Goal: Information Seeking & Learning: Learn about a topic

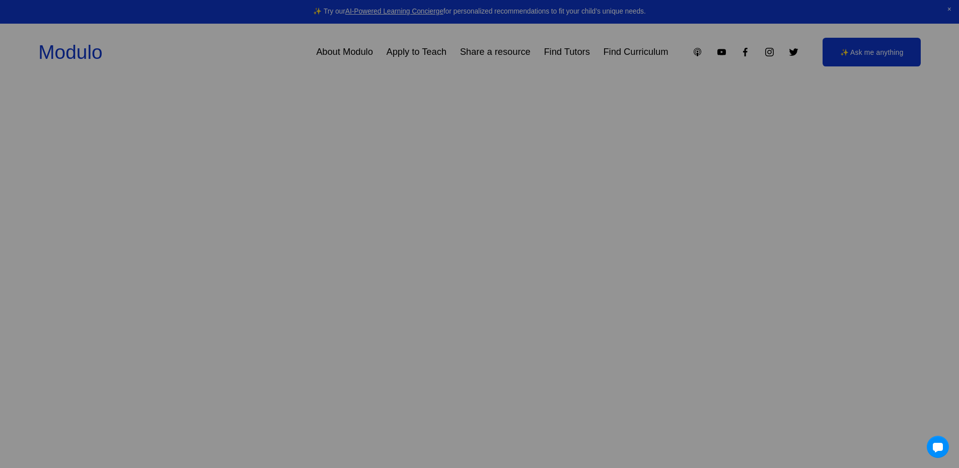
scroll to position [201, 0]
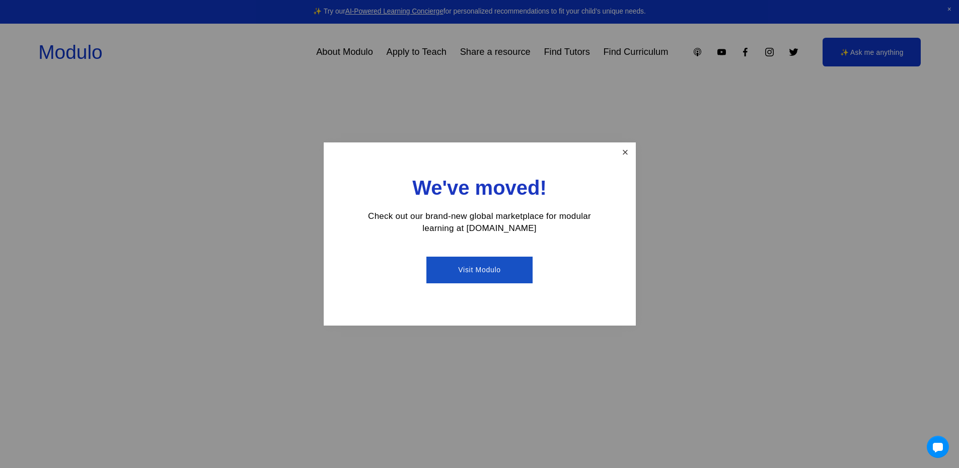
click at [624, 153] on link "Close" at bounding box center [625, 153] width 18 height 18
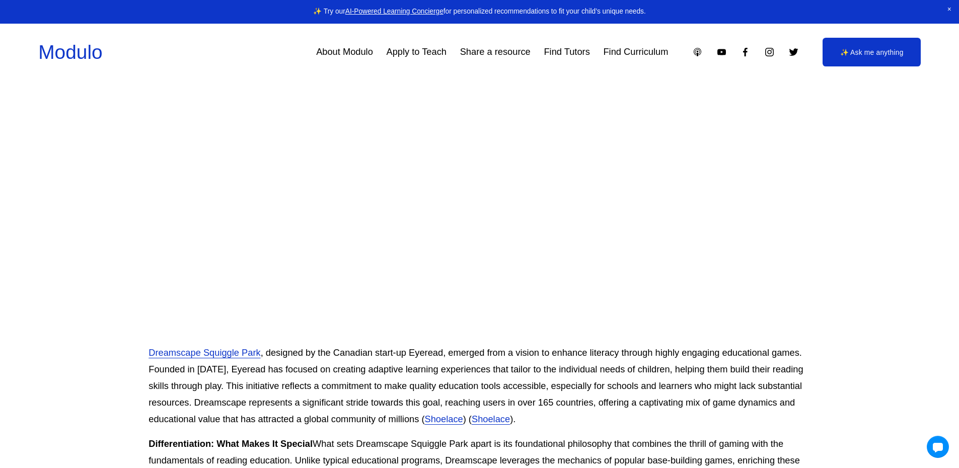
scroll to position [302, 0]
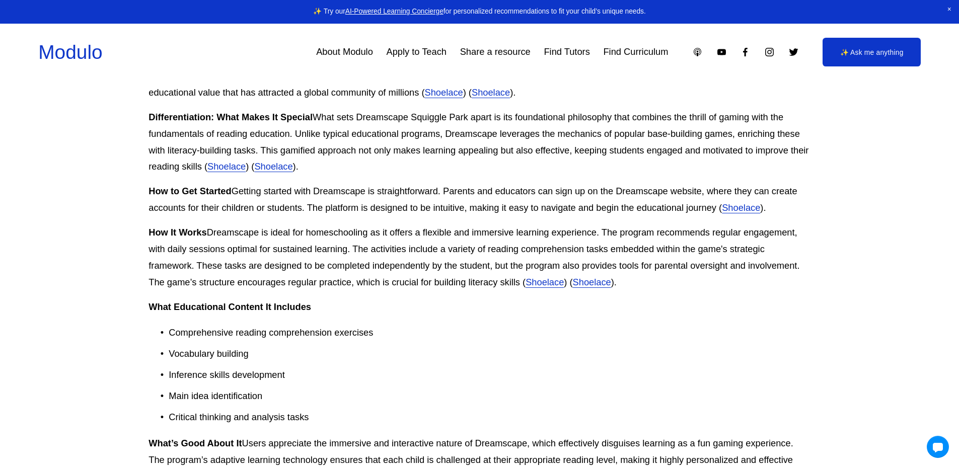
scroll to position [604, 0]
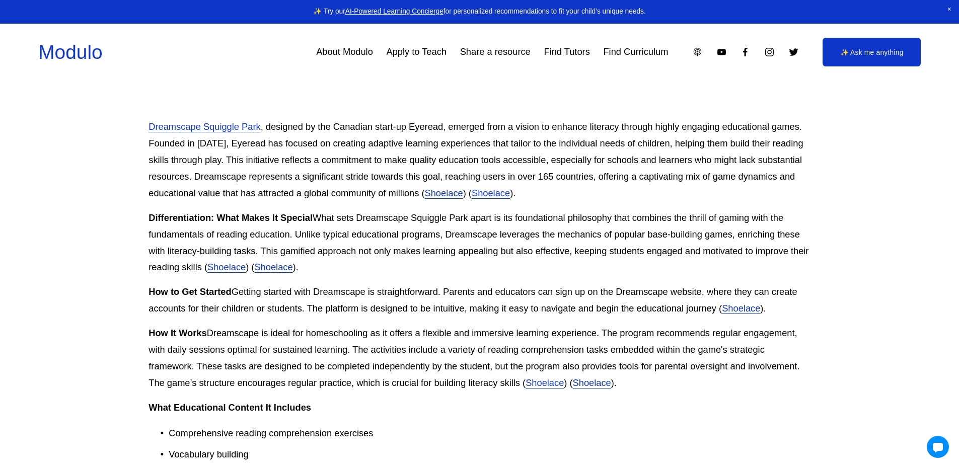
click at [233, 130] on link "Dreamscape Squiggle Park" at bounding box center [205, 126] width 112 height 11
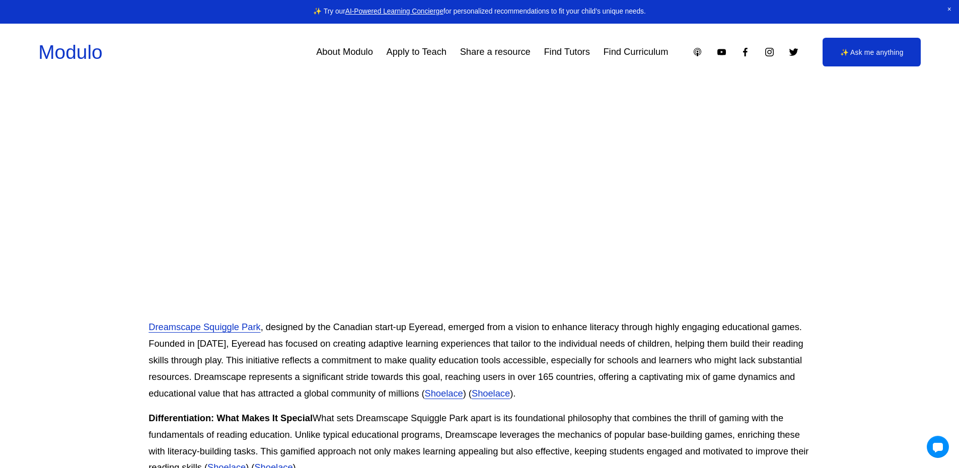
scroll to position [504, 0]
